Goal: Information Seeking & Learning: Learn about a topic

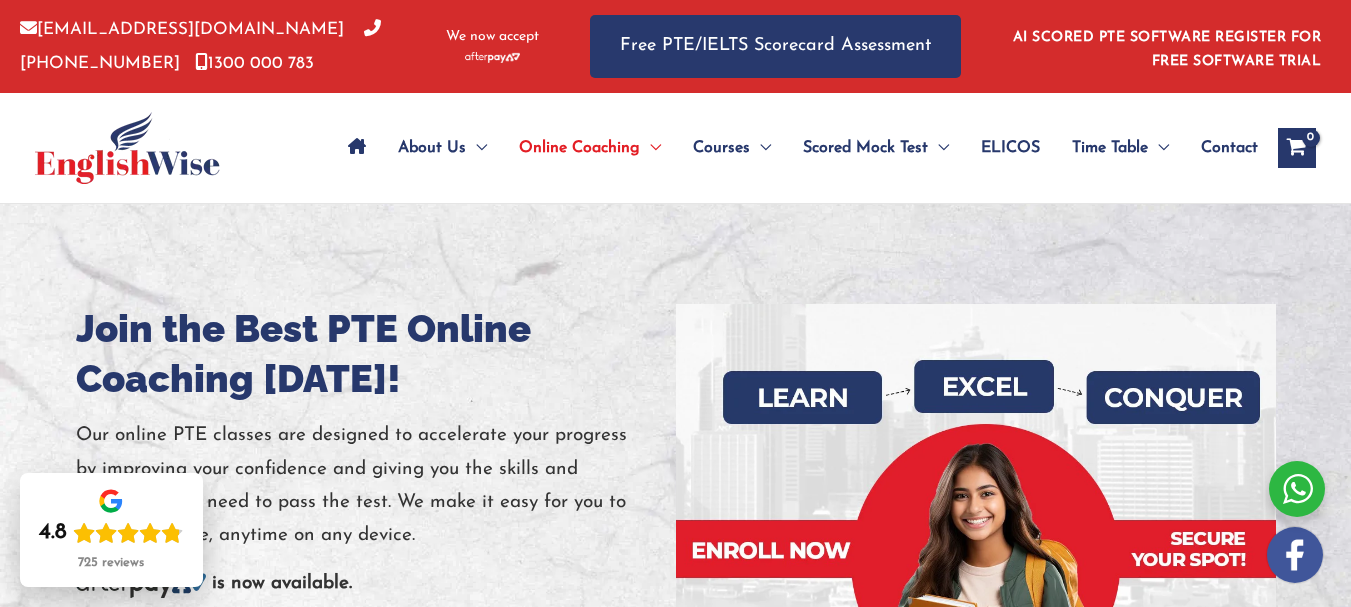
scroll to position [100, 0]
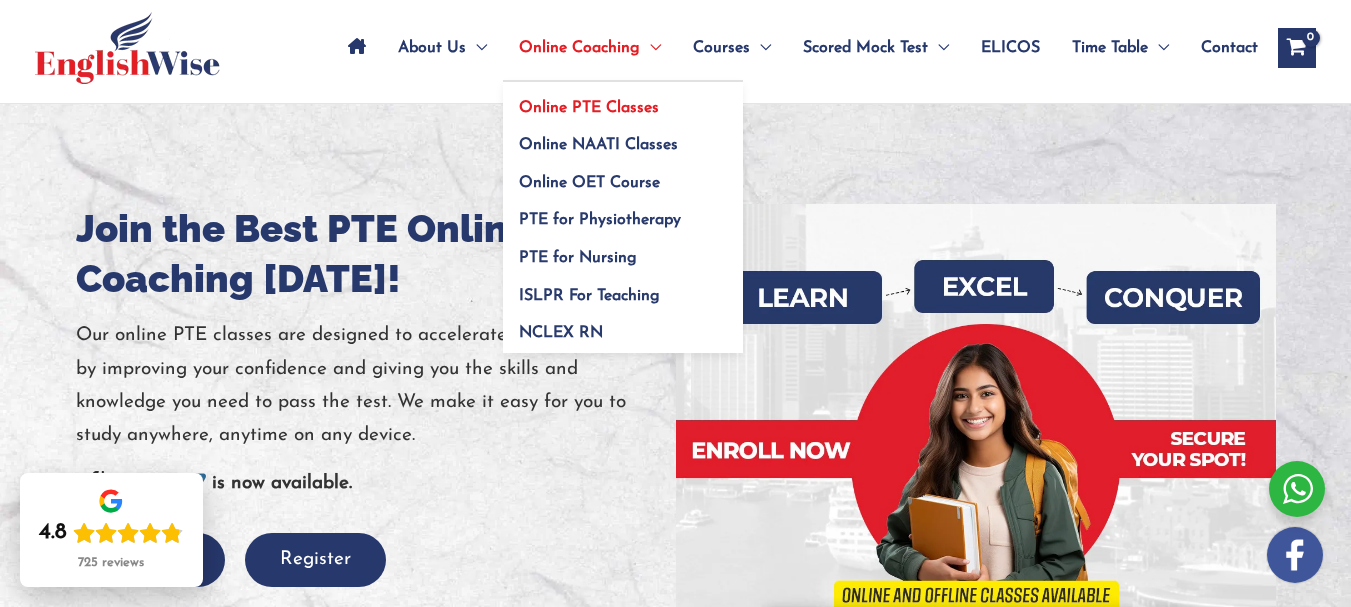
click at [597, 106] on span "Online PTE Classes" at bounding box center [589, 108] width 140 height 16
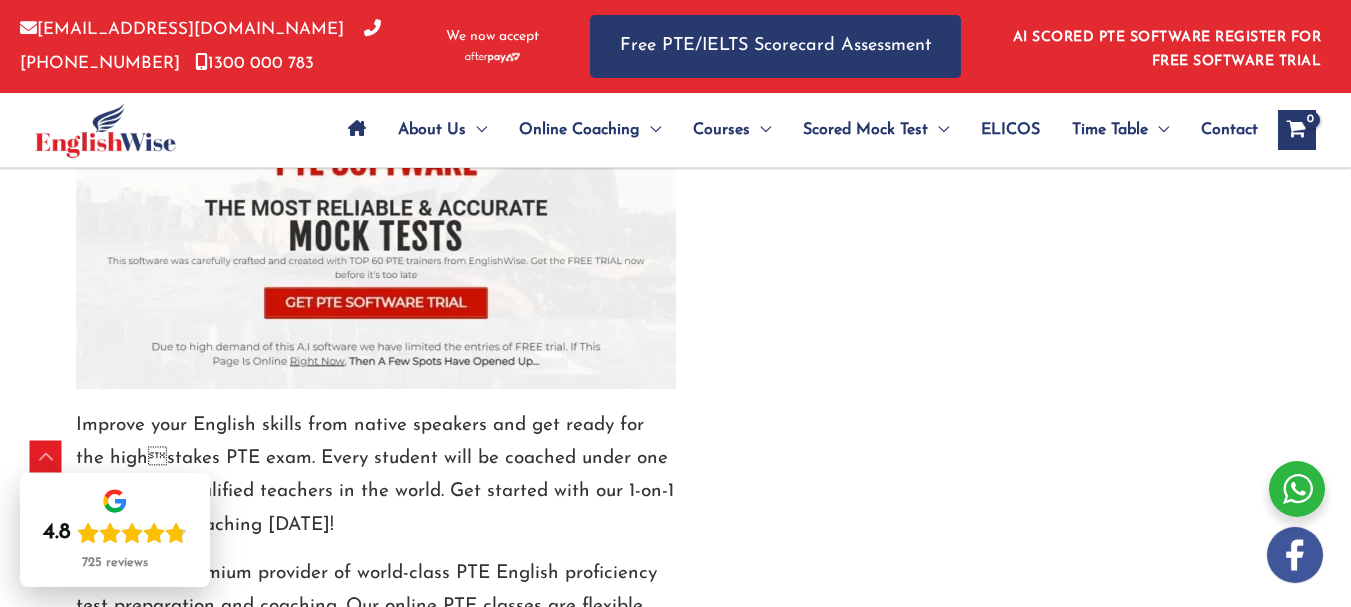
scroll to position [2535, 0]
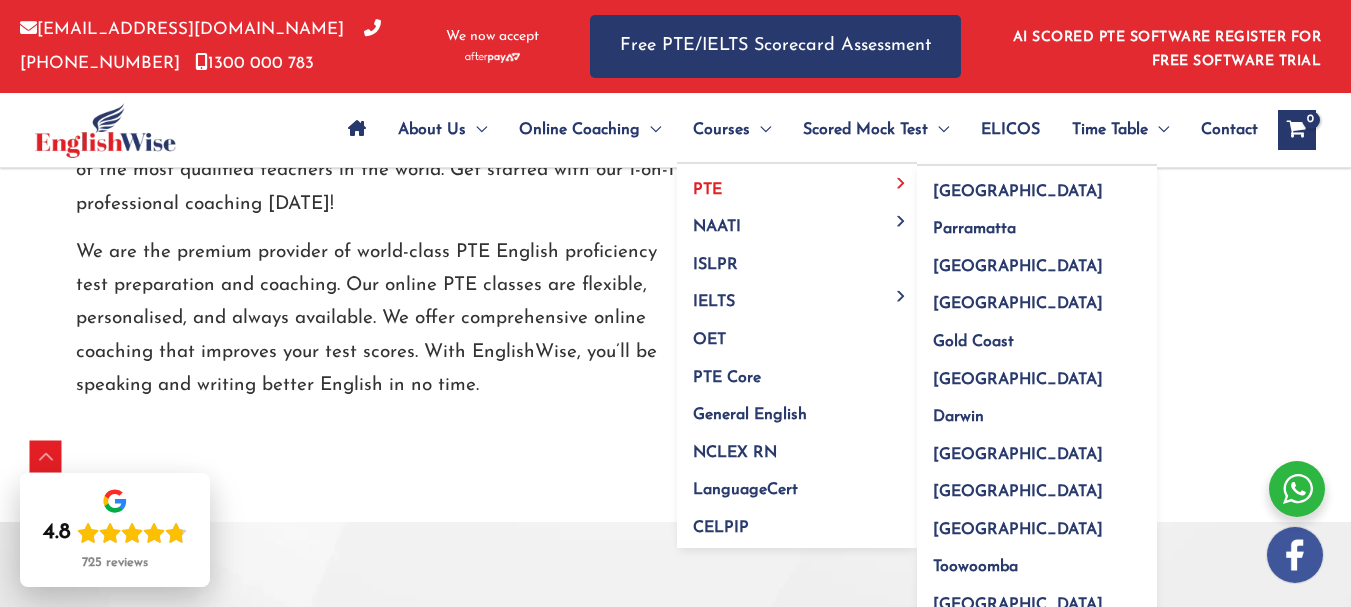
click at [747, 183] on link "PTE" at bounding box center [797, 183] width 240 height 38
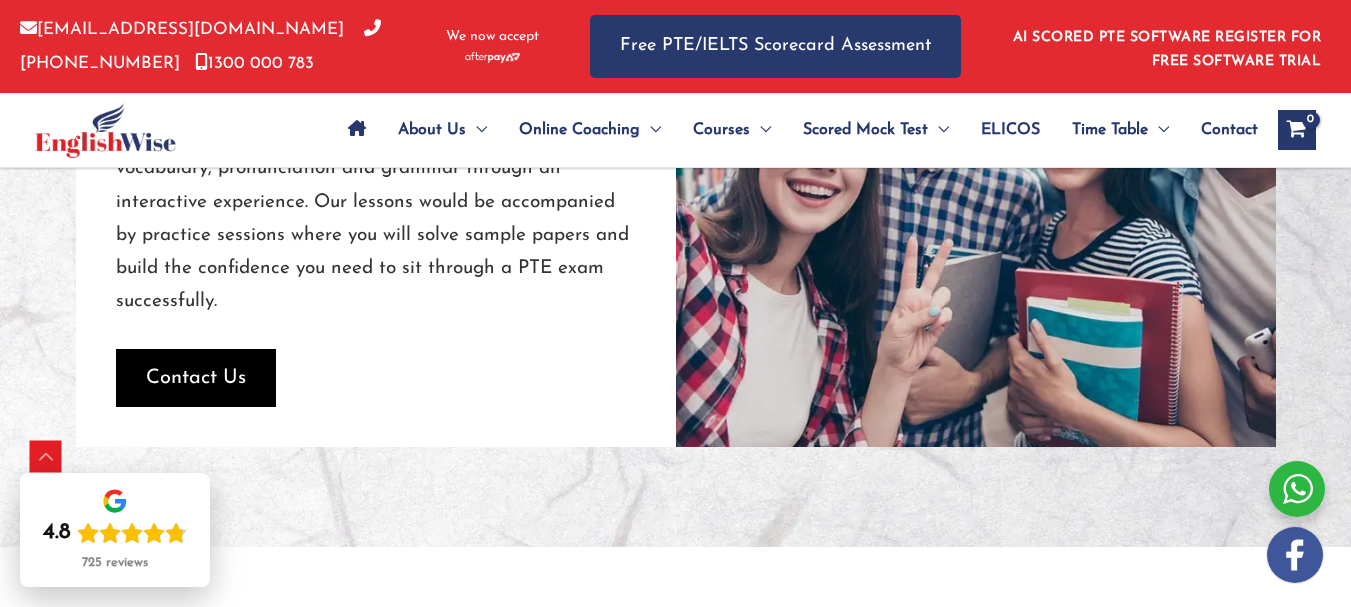
click at [238, 383] on span "Contact Us" at bounding box center [196, 378] width 100 height 28
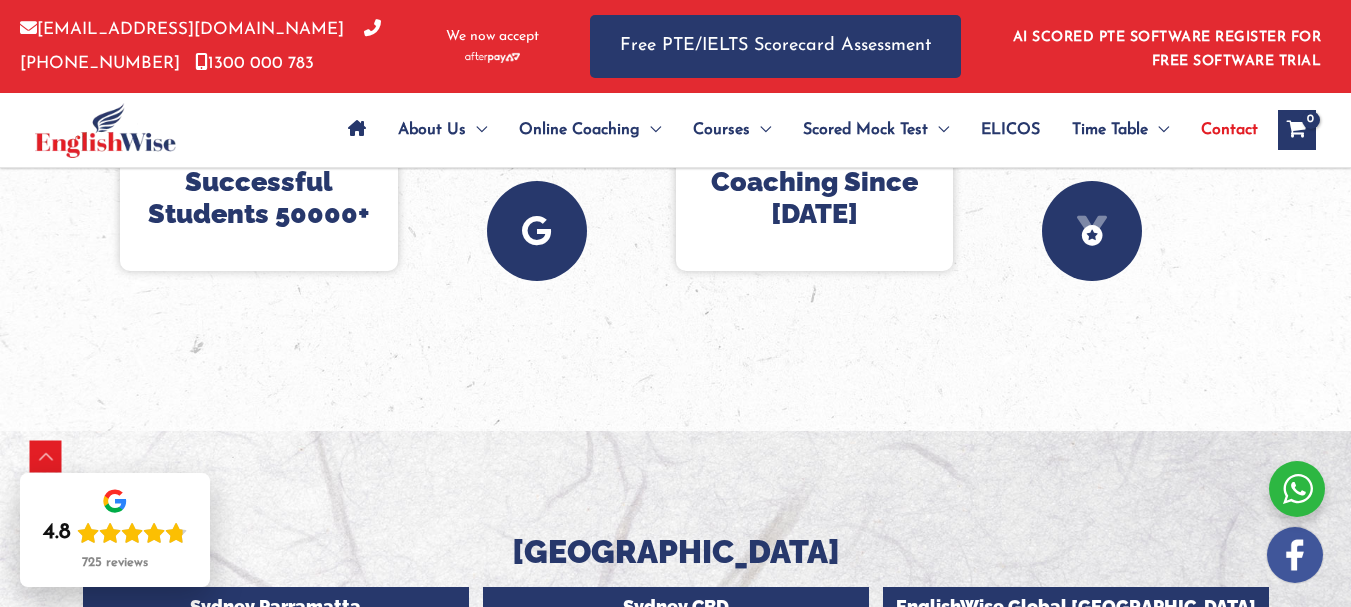
scroll to position [1300, 0]
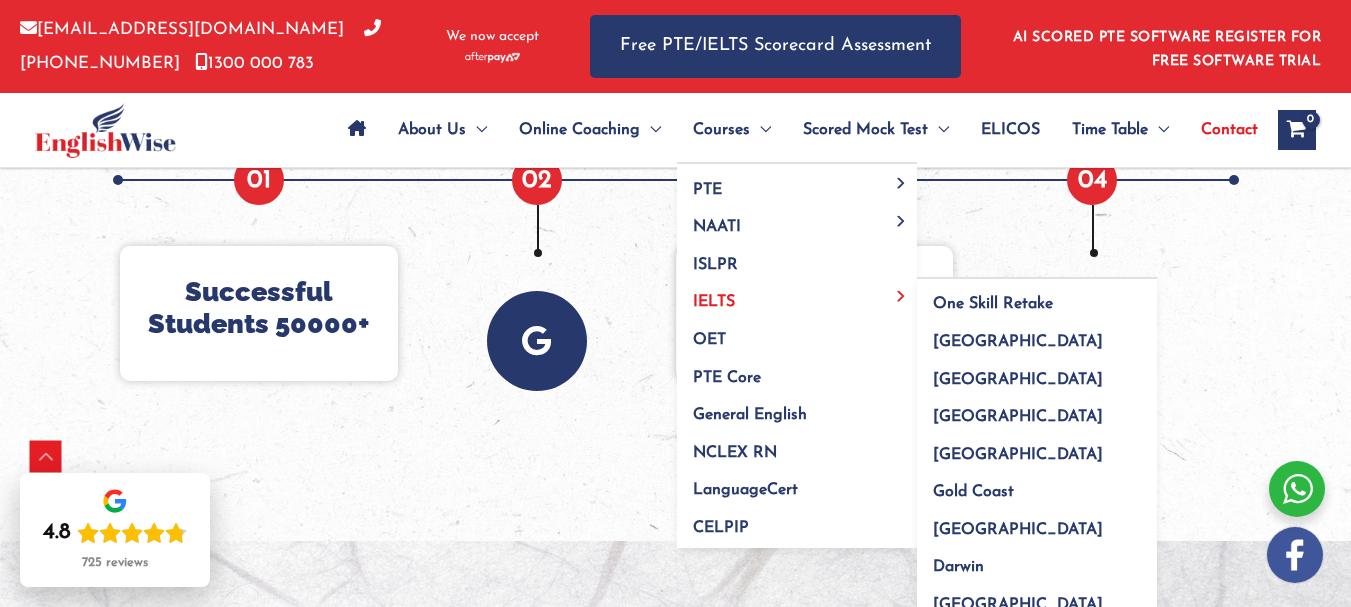
click at [718, 300] on span "IELTS" at bounding box center [714, 302] width 42 height 16
